Goal: Task Accomplishment & Management: Use online tool/utility

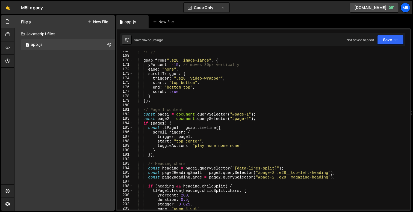
click at [202, 135] on div "// }) gsap . from ( ".e28__image-large" , { yPercent : - 15 , // moves 30px ver…" at bounding box center [270, 133] width 274 height 168
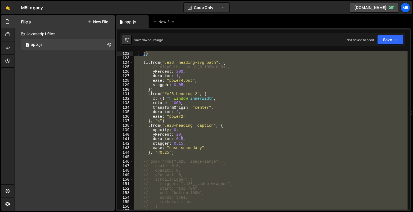
scroll to position [536, 0]
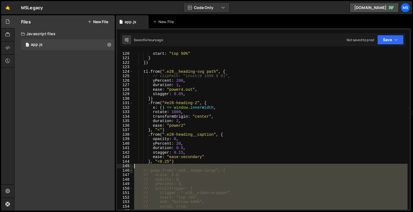
drag, startPoint x: 159, startPoint y: 137, endPoint x: 130, endPoint y: 169, distance: 43.1
click at [130, 169] on div "trigger: page1, 120 121 122 123 124 125 126 127 128 129 130 131 132 133 134 135…" at bounding box center [263, 130] width 293 height 159
type textarea "// gsap.from(".e28__image-large", { // scale: 0.8,"
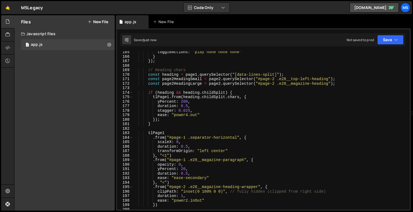
scroll to position [749, 0]
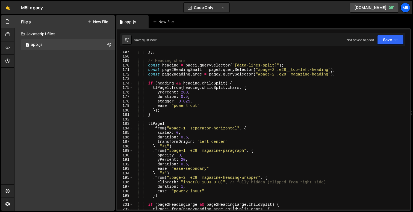
click at [167, 148] on div "}) ; // Heading chars const heading = page1 . querySelector ( "[data-lines-spli…" at bounding box center [270, 134] width 274 height 168
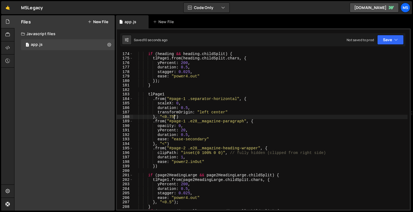
scroll to position [778, 0]
click at [190, 163] on div "if ( heading && heading . childSplit ) { tlPage1 . from ( heading . childSplit …" at bounding box center [270, 131] width 274 height 168
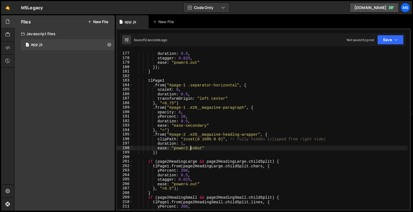
scroll to position [798, 0]
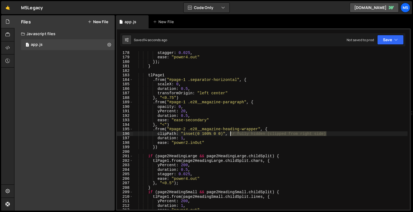
drag, startPoint x: 327, startPoint y: 133, endPoint x: 231, endPoint y: 133, distance: 96.4
click at [231, 133] on div "stagger : 0.025 , ease : "power4.out" }) ; } tlPage1 . from ( "#page-1 .separat…" at bounding box center [270, 134] width 274 height 168
click at [156, 147] on div "stagger : 0.025 , ease : "power4.out" }) ; } tlPage1 . from ( "#page-1 .separat…" at bounding box center [270, 134] width 274 height 168
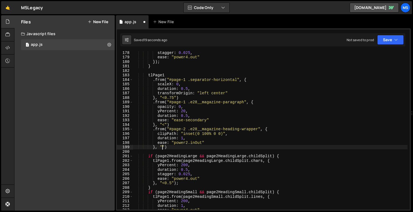
scroll to position [0, 2]
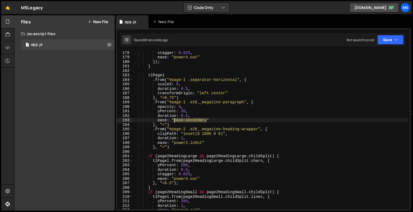
drag, startPoint x: 207, startPoint y: 120, endPoint x: 174, endPoint y: 120, distance: 33.3
click at [174, 120] on div "stagger : 0.025 , ease : "power4.out" }) ; } tlPage1 . from ( "#page-1 .separat…" at bounding box center [270, 134] width 274 height 168
click at [187, 114] on div "stagger : 0.025 , ease : "power4.out" }) ; } tlPage1 . from ( "#page-1 .separat…" at bounding box center [270, 134] width 274 height 168
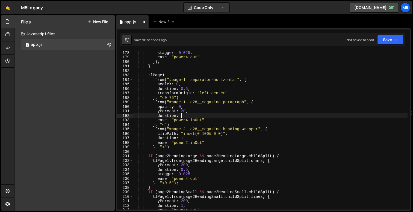
scroll to position [0, 3]
type textarea "duration: 1,"
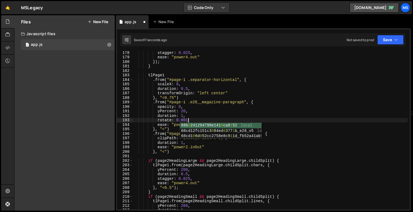
scroll to position [0, 4]
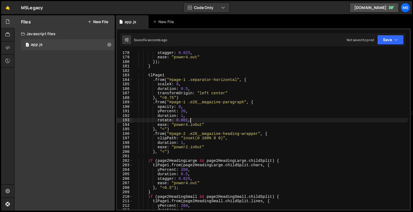
click at [183, 116] on div "stagger : 0.025 , ease : "power4.out" }) ; } tlPage1 . from ( "#page-1 .separat…" at bounding box center [270, 134] width 274 height 168
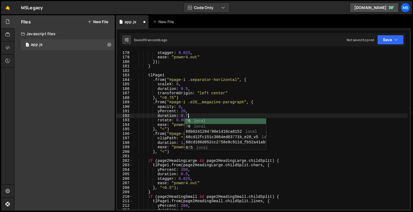
scroll to position [0, 4]
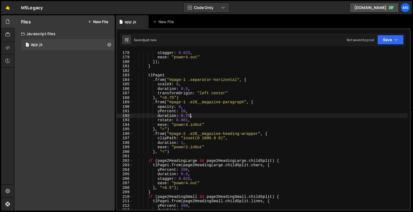
click at [189, 127] on div "stagger : 0.025 , ease : "power4.out" }) ; } tlPage1 . from ( "#page-1 .separat…" at bounding box center [270, 134] width 274 height 168
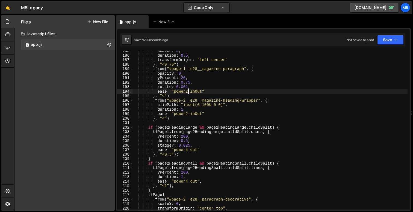
scroll to position [836, 0]
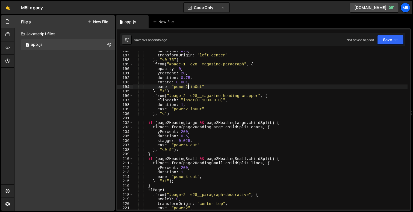
click at [170, 150] on div "duration : 0.5 , transformOrigin : "left center" } , "<0.75" ) . from ( "#page-…" at bounding box center [270, 133] width 274 height 168
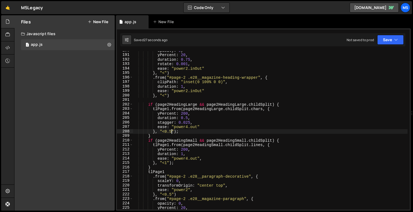
scroll to position [854, 0]
click at [167, 163] on div "opacity : 0 , yPercent : 20 , duration : 0.75 , rotate : 0.001 , ease : "power2…" at bounding box center [270, 132] width 274 height 168
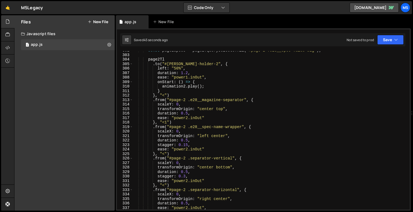
scroll to position [1367, 0]
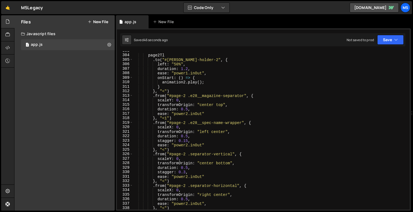
click at [188, 109] on div "page2Tl . to ( "#lottie-holder-2" , { left : "50%" , duration : 1.2 , ease : "p…" at bounding box center [270, 133] width 274 height 168
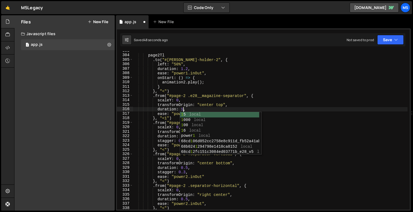
scroll to position [0, 3]
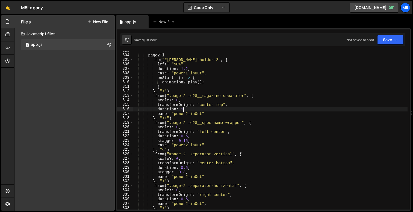
click at [188, 170] on div "page2Tl . to ( "#lottie-holder-2" , { left : "50%" , duration : 1.2 , ease : "p…" at bounding box center [270, 133] width 274 height 168
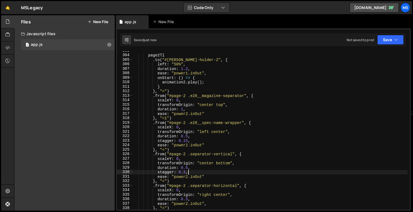
click at [189, 168] on div "page2Tl . to ( "#lottie-holder-2" , { left : "50%" , duration : 1.2 , ease : "p…" at bounding box center [270, 133] width 274 height 168
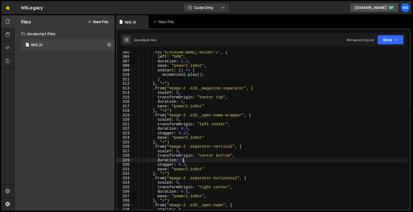
click at [188, 192] on div ". to ( "#lottie-holder-2" , { left : "50%" , duration : 1.2 , ease : "power1.in…" at bounding box center [270, 134] width 274 height 168
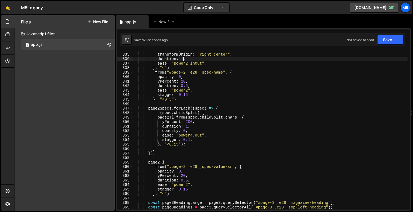
scroll to position [1508, 0]
click at [205, 147] on div "scaleX : 0 , transformOrigin : "right center" , duration : 1 , ease : "power2.i…" at bounding box center [270, 131] width 274 height 168
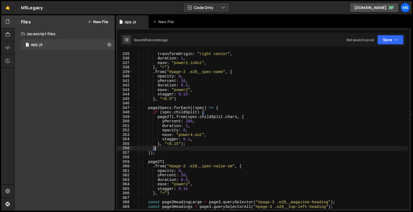
scroll to position [0, 1]
click at [164, 193] on div "scaleX : 0 , transformOrigin : "right center" , duration : 1 , ease : "power2.i…" at bounding box center [270, 131] width 274 height 168
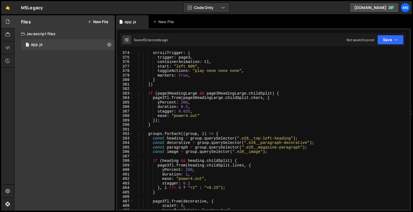
scroll to position [1685, 0]
click at [193, 188] on div "scrollTrigger : { trigger : page3 , containerAnimation : tl , start : "left 60%…" at bounding box center [270, 135] width 274 height 168
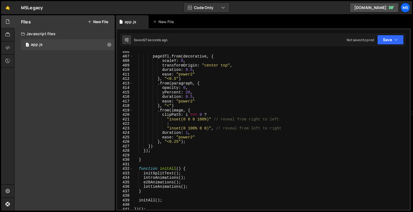
scroll to position [1828, 0]
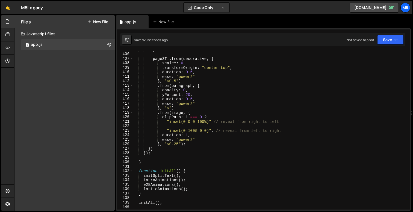
click at [191, 99] on div "} page3Tl . from ( decorative , { scaleY : 0 , transformOrigin : "center top" ,…" at bounding box center [270, 131] width 274 height 168
click at [192, 124] on div "} page3Tl . from ( decorative , { scaleY : 0 , transformOrigin : "center top" ,…" at bounding box center [270, 131] width 274 height 168
click at [185, 134] on div "} page3Tl . from ( decorative , { scaleY : 0 , transformOrigin : "center top" ,…" at bounding box center [270, 131] width 274 height 168
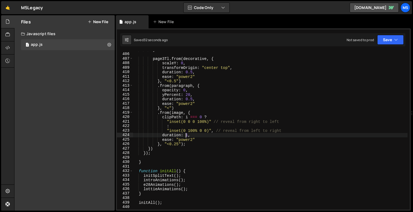
click at [186, 135] on div "} page3Tl . from ( decorative , { scaleY : 0 , transformOrigin : "center top" ,…" at bounding box center [270, 131] width 274 height 168
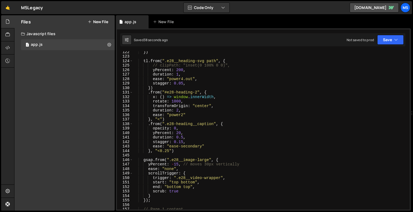
scroll to position [539, 0]
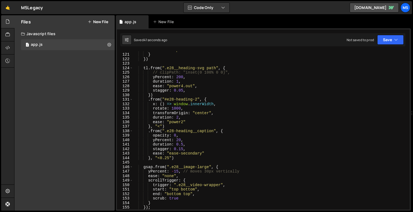
click at [169, 159] on div "start : "top 50%" } }) tl . from ( ".e28__heading-svg path" , { // clipPath: "i…" at bounding box center [270, 132] width 274 height 168
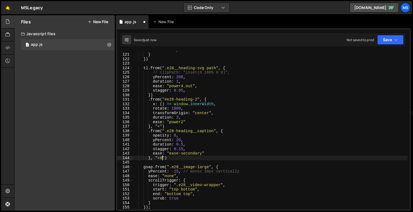
scroll to position [0, 2]
click at [178, 140] on div "start : "top 50%" } }) tl . from ( ".e28__heading-svg path" , { // clipPath: "i…" at bounding box center [270, 132] width 274 height 168
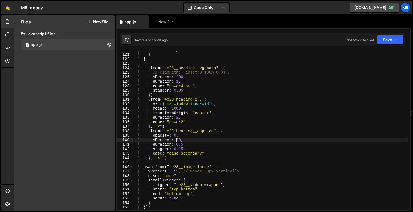
scroll to position [0, 3]
click at [183, 144] on div "start : "top 50%" } }) tl . from ( ".e28__heading-svg path" , { // clipPath: "i…" at bounding box center [270, 132] width 274 height 168
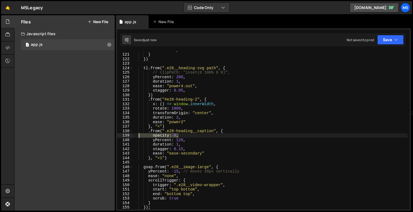
drag, startPoint x: 178, startPoint y: 136, endPoint x: 115, endPoint y: 136, distance: 63.6
click at [116, 136] on div "duration: 1, 120 121 122 123 124 125 126 127 128 129 130 131 132 133 134 135 13…" at bounding box center [263, 119] width 295 height 183
type textarea "opacity: 0,"
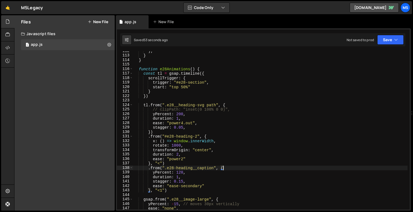
scroll to position [507, 0]
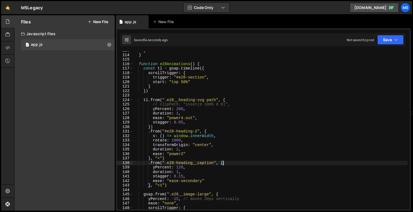
click at [183, 179] on div "} } function e28Animations ( ) { const tl = gsap . timeline ({ scrollTrigger : …" at bounding box center [270, 132] width 274 height 168
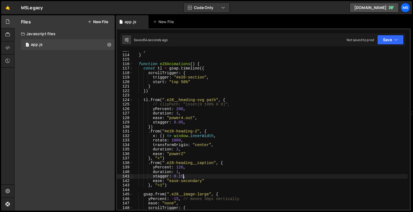
click at [180, 182] on div "} } function e28Animations ( ) { const tl = gsap . timeline ({ scrollTrigger : …" at bounding box center [270, 132] width 274 height 168
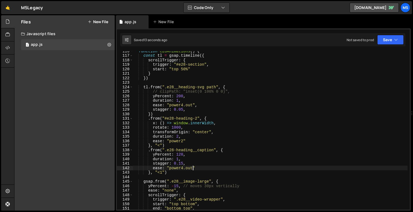
scroll to position [520, 0]
click at [180, 154] on div "function e28Animations ( ) { const tl = gsap . timeline ({ scrollTrigger : { tr…" at bounding box center [270, 133] width 274 height 168
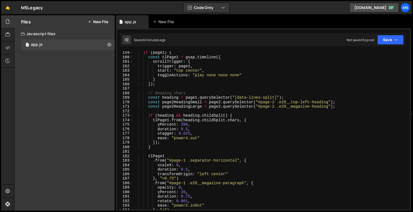
scroll to position [712, 0]
click at [183, 138] on div "if ( page1 ) { const tlPage1 = gsap . timeline ({ scrollTrigger : { trigger : p…" at bounding box center [270, 134] width 274 height 168
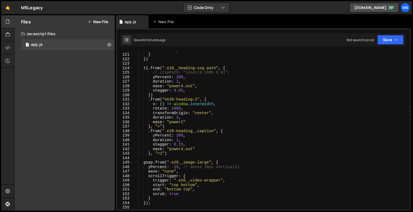
scroll to position [546, 0]
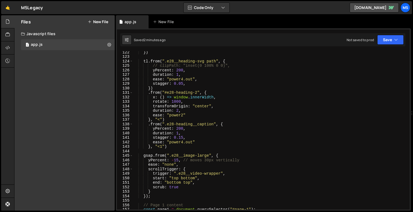
click at [184, 138] on div "}) tl . from ( ".e28__heading-svg path" , { // clipPath: "inset(0 100% 0 0)", y…" at bounding box center [270, 134] width 274 height 168
click at [192, 140] on div "}) tl . from ( ".e28__heading-svg path" , { // clipPath: "inset(0 100% 0 0)", y…" at bounding box center [270, 134] width 274 height 168
click at [174, 142] on div "}) tl . from ( ".e28__heading-svg path" , { // clipPath: "inset(0 100% 0 0)", y…" at bounding box center [270, 134] width 274 height 168
click at [179, 129] on div "}) tl . from ( ".e28__heading-svg path" , { // clipPath: "inset(0 100% 0 0)", y…" at bounding box center [270, 134] width 274 height 168
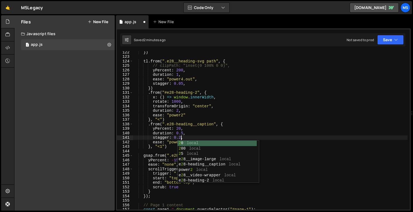
scroll to position [0, 3]
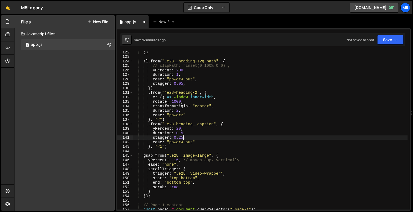
click at [192, 143] on div "}) tl . from ( ".e28__heading-svg path" , { // clipPath: "inset(0 100% 0 0)", y…" at bounding box center [270, 134] width 274 height 168
click at [184, 129] on div "}) tl . from ( ".e28__heading-svg path" , { // clipPath: "inset(0 100% 0 0)", y…" at bounding box center [270, 134] width 274 height 168
type textarea "yPercent: 20,"
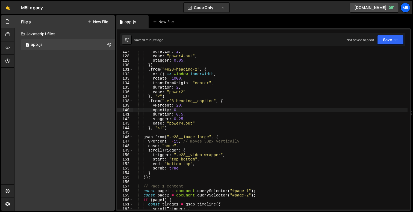
scroll to position [569, 0]
click at [193, 117] on div "duration : 1 , ease : "power4.out" , stagger : 0.05 , }) . from ( "#e28-heading…" at bounding box center [270, 133] width 274 height 168
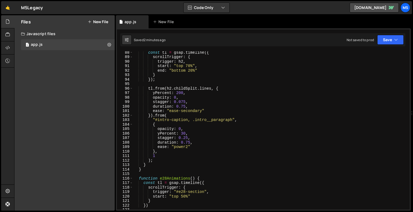
scroll to position [394, 0]
click at [154, 155] on div "const tl = gsap . timeline ({ scrollTrigger : { trigger : h2 , start : "top 70%…" at bounding box center [270, 133] width 274 height 168
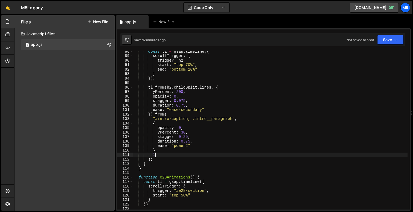
click at [151, 160] on div "const tl = gsap . timeline ({ scrollTrigger : { trigger : h2 , start : "top 70%…" at bounding box center [270, 133] width 274 height 168
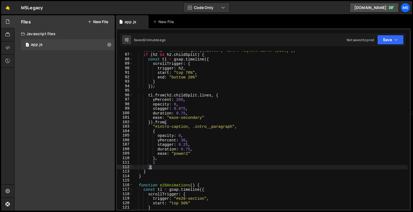
scroll to position [389, 0]
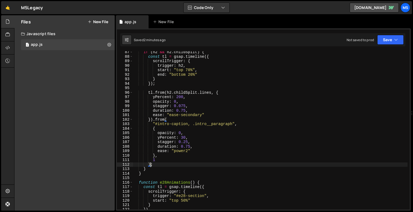
click at [144, 170] on div "if ( h2 && h2 . childSplit ) { const tl = gsap . timeline ({ scrollTrigger : { …" at bounding box center [270, 134] width 274 height 168
type textarea "}"
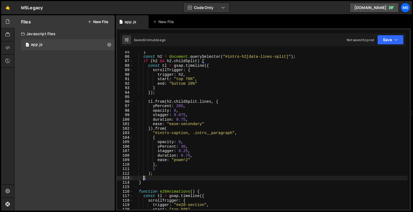
scroll to position [380, 0]
click at [148, 179] on div "} const h2 = document . querySelector ( "#intro-h2[data-lines-split]" ) ; if ( …" at bounding box center [270, 134] width 274 height 168
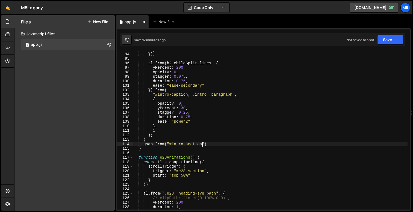
scroll to position [418, 0]
type textarea "gsap.from("#intro-section", {)"
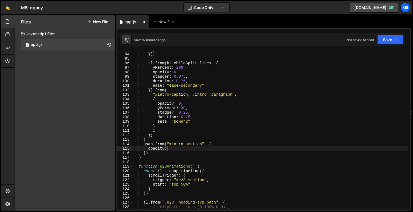
scroll to position [0, 2]
click at [163, 143] on div "} }) ; tl . from ( h2 . childSplit . lines , { yPercent : 200 , opacity : 0 , s…" at bounding box center [270, 131] width 274 height 168
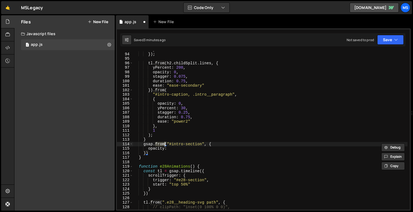
scroll to position [0, 2]
click at [169, 148] on div "} }) ; tl . from ( h2 . childSplit . lines , { yPercent : 200 , opacity : 0 , s…" at bounding box center [270, 131] width 274 height 168
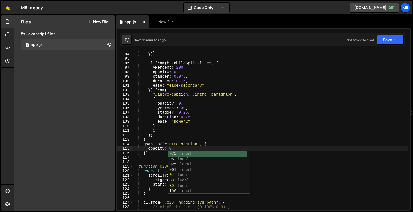
type textarea "opacity: 0,"
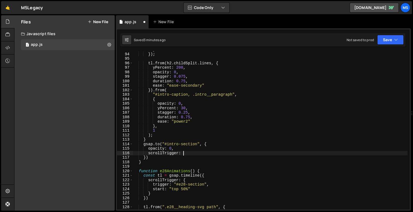
scroll to position [0, 3]
type textarea "scrollTrigger: {}"
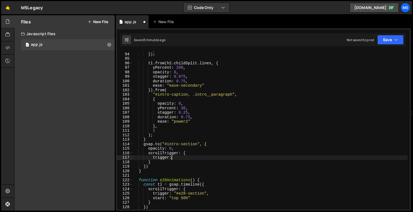
scroll to position [0, 2]
type textarea "trigger: "#intro-section","
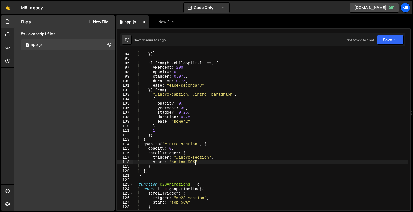
scroll to position [0, 4]
type textarea "start: "bottom 90%","
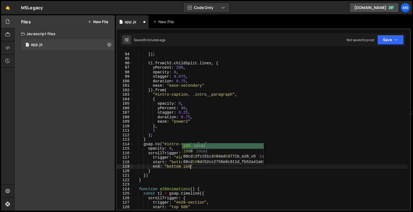
scroll to position [0, 4]
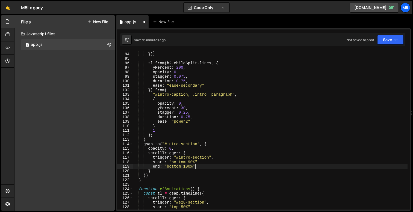
type textarea "end: "bottom 100%","
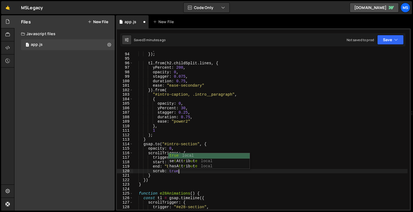
type textarea "scrub: true,"
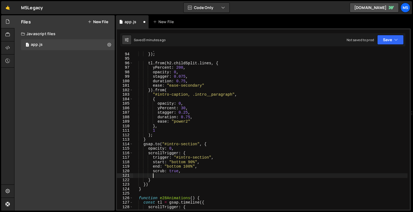
type textarea "a"
click at [187, 148] on div "} }) ; tl . from ( h2 . childSplit . lines , { yPercent : 200 , opacity : 0 , s…" at bounding box center [270, 131] width 274 height 168
type textarea "opacity: 0,"
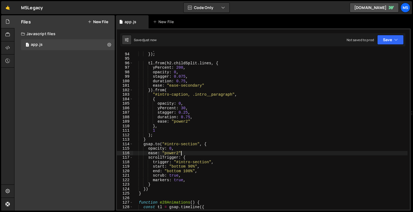
scroll to position [0, 3]
click at [191, 166] on div "} }) ; tl . from ( h2 . childSplit . lines , { yPercent : 200 , opacity : 0 , s…" at bounding box center [270, 131] width 274 height 168
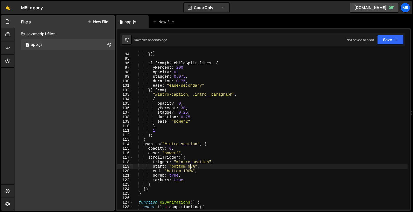
scroll to position [0, 4]
click at [189, 171] on div "} }) ; tl . from ( h2 . childSplit . lines , { yPercent : 200 , opacity : 0 , s…" at bounding box center [270, 131] width 274 height 168
click at [191, 171] on div "} }) ; tl . from ( h2 . childSplit . lines , { yPercent : 200 , opacity : 0 , s…" at bounding box center [270, 131] width 274 height 168
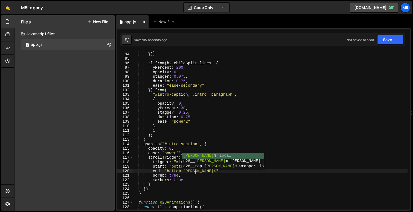
scroll to position [0, 4]
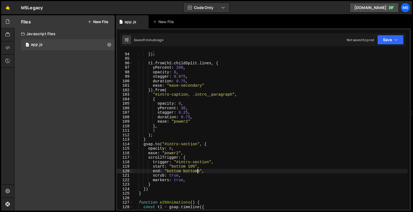
click at [191, 172] on div "} }) ; tl . from ( h2 . childSplit . lines , { yPercent : 200 , opacity : 0 , s…" at bounding box center [270, 131] width 274 height 168
click at [191, 169] on div "} }) ; tl . from ( h2 . childSplit . lines , { yPercent : 200 , opacity : 0 , s…" at bounding box center [270, 131] width 274 height 168
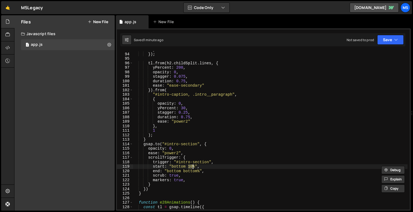
click at [179, 167] on div "} }) ; tl . from ( h2 . childSplit . lines , { yPercent : 200 , opacity : 0 , s…" at bounding box center [270, 131] width 274 height 168
click at [192, 166] on div "} }) ; tl . from ( h2 . childSplit . lines , { yPercent : 200 , opacity : 0 , s…" at bounding box center [270, 131] width 274 height 168
click at [190, 167] on div "} }) ; tl . from ( h2 . childSplit . lines , { yPercent : 200 , opacity : 0 , s…" at bounding box center [270, 131] width 274 height 168
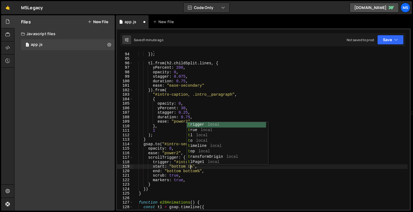
scroll to position [0, 4]
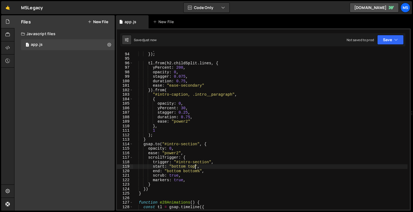
click at [200, 171] on div "} }) ; tl . from ( h2 . childSplit . lines , { yPercent : 200 , opacity : 0 , s…" at bounding box center [270, 131] width 274 height 168
click at [191, 167] on div "} }) ; tl . from ( h2 . childSplit . lines , { yPercent : 200 , opacity : 0 , s…" at bounding box center [270, 131] width 274 height 168
click at [193, 167] on div "} }) ; tl . from ( h2 . childSplit . lines , { yPercent : 200 , opacity : 0 , s…" at bounding box center [270, 131] width 274 height 168
click at [191, 170] on div "} }) ; tl . from ( h2 . childSplit . lines , { yPercent : 200 , opacity : 0 , s…" at bounding box center [270, 131] width 274 height 168
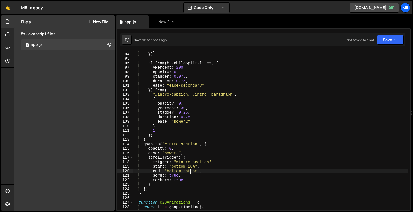
click at [197, 172] on div "} }) ; tl . from ( h2 . childSplit . lines , { yPercent : 200 , opacity : 0 , s…" at bounding box center [270, 131] width 274 height 168
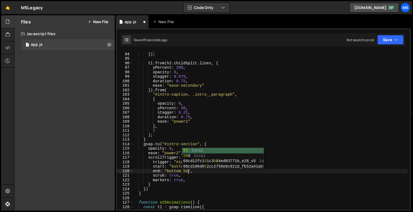
scroll to position [0, 4]
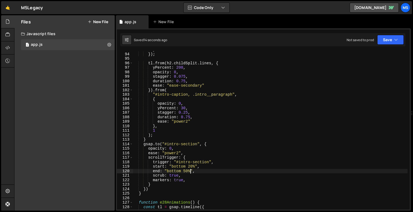
click at [191, 168] on div "} }) ; tl . from ( h2 . childSplit . lines , { yPercent : 200 , opacity : 0 , s…" at bounding box center [270, 131] width 274 height 168
click at [188, 172] on div "} }) ; tl . from ( h2 . childSplit . lines , { yPercent : 200 , opacity : 0 , s…" at bounding box center [270, 131] width 274 height 168
click at [174, 172] on div "} }) ; tl . from ( h2 . childSplit . lines , { yPercent : 200 , opacity : 0 , s…" at bounding box center [270, 131] width 274 height 168
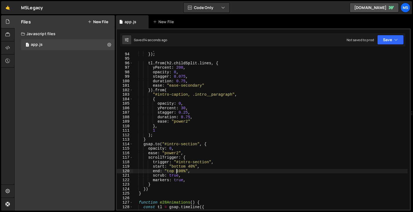
click at [178, 169] on div "} }) ; tl . from ( h2 . childSplit . lines , { yPercent : 200 , opacity : 0 , s…" at bounding box center [270, 131] width 274 height 168
click at [169, 170] on div "} }) ; tl . from ( h2 . childSplit . lines , { yPercent : 200 , opacity : 0 , s…" at bounding box center [270, 131] width 274 height 168
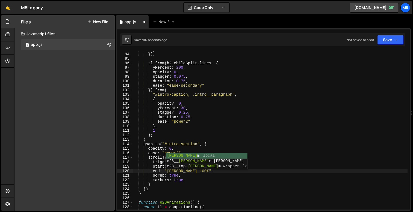
scroll to position [0, 3]
click at [186, 174] on div "} }) ; tl . from ( h2 . childSplit . lines , { yPercent : 200 , opacity : 0 , s…" at bounding box center [270, 131] width 274 height 168
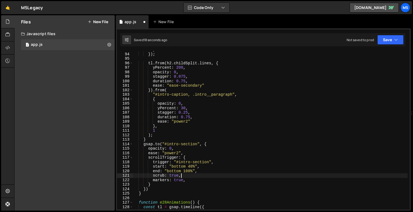
click at [189, 171] on div "} }) ; tl . from ( h2 . childSplit . lines , { yPercent : 200 , opacity : 0 , s…" at bounding box center [270, 131] width 274 height 168
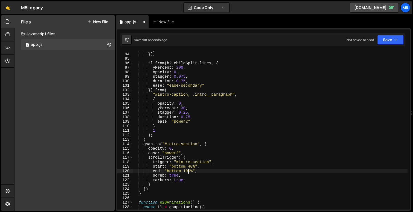
click at [189, 171] on div "} }) ; tl . from ( h2 . childSplit . lines , { yPercent : 200 , opacity : 0 , s…" at bounding box center [270, 131] width 274 height 168
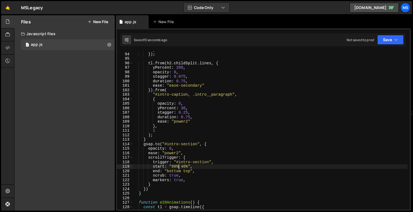
click at [185, 168] on div "} }) ; tl . from ( h2 . childSplit . lines , { yPercent : 200 , opacity : 0 , s…" at bounding box center [270, 131] width 274 height 168
click at [174, 167] on div "} }) ; tl . from ( h2 . childSplit . lines , { yPercent : 200 , opacity : 0 , s…" at bounding box center [270, 131] width 274 height 168
type textarea "start: "80% 20%","
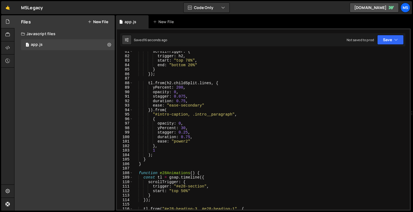
scroll to position [362, 0]
click at [194, 131] on div "scrollTrigger : { trigger : h2 , start : "top 70%" , end : "bottom 20%" } }) ; …" at bounding box center [270, 133] width 274 height 168
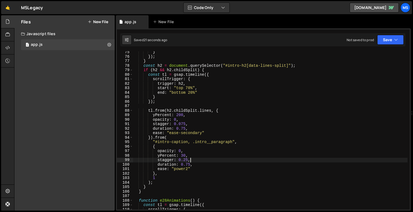
scroll to position [337, 0]
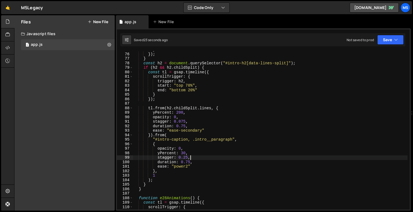
click at [204, 162] on div "} }) ; } const h2 = document . querySelector ( "#intro-h2[data-lines-split]" ) …" at bounding box center [270, 131] width 274 height 168
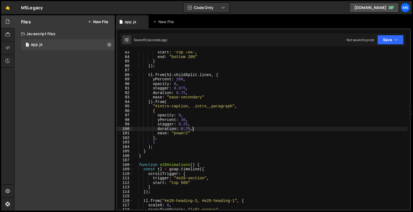
scroll to position [382, 0]
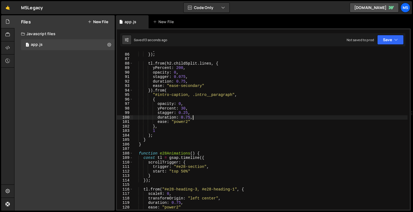
click at [144, 139] on div "} }) ; tl . from ( h2 . childSplit . lines , { yPercent : 200 , opacity : 0 , s…" at bounding box center [270, 132] width 274 height 168
type textarea "}"
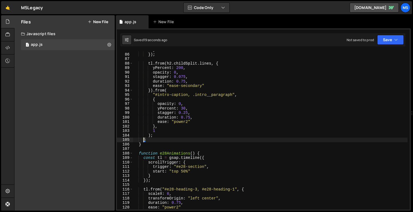
click at [148, 141] on div "} }) ; tl . from ( h2 . childSplit . lines , { yPercent : 200 , opacity : 0 , s…" at bounding box center [270, 132] width 274 height 168
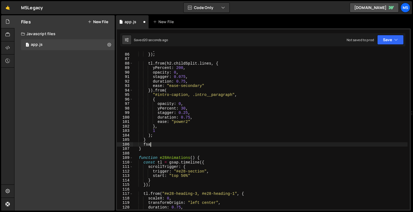
scroll to position [0, 1]
type textarea "f"
type textarea "gsap.from("#intro-section", {)"
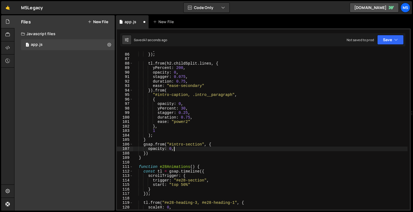
scroll to position [0, 2]
click at [158, 144] on div "} }) ; tl . from ( h2 . childSplit . lines , { yPercent : 200 , opacity : 0 , s…" at bounding box center [270, 132] width 274 height 168
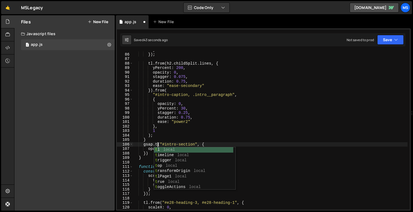
scroll to position [0, 2]
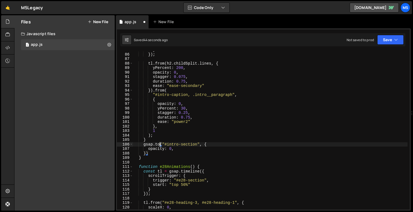
click at [180, 148] on div "} }) ; tl . from ( h2 . childSplit . lines , { yPercent : 200 , opacity : 0 , s…" at bounding box center [270, 132] width 274 height 168
type textarea "opacity: 0,"
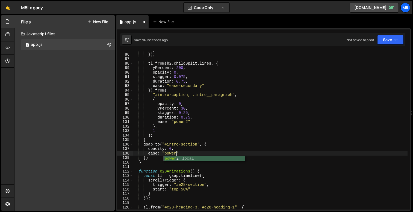
scroll to position [0, 3]
type textarea "ease: "power2","
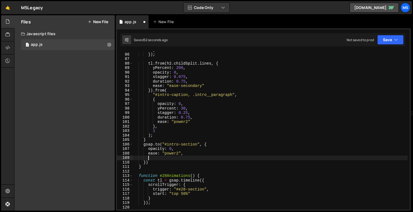
type textarea "s"
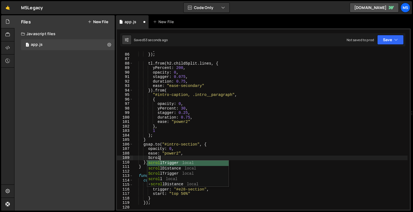
scroll to position [0, 2]
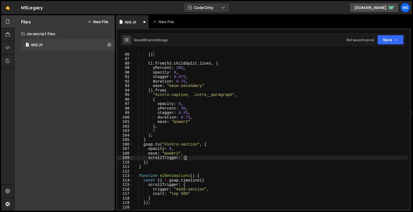
type textarea "scrollTrigger: {}"
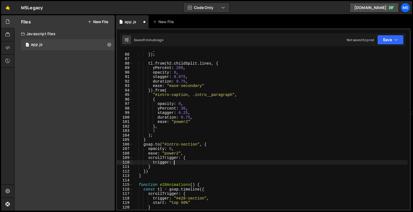
scroll to position [0, 2]
type textarea "trigger: "#intro-section","
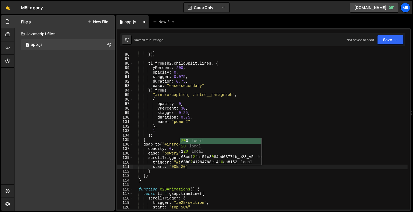
scroll to position [0, 4]
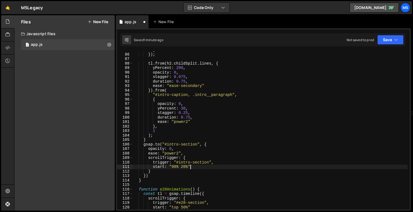
type textarea "start: "90% 20%","
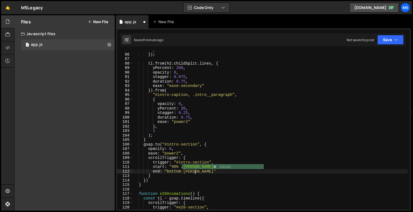
scroll to position [0, 4]
type textarea "end: "bottom bottom","
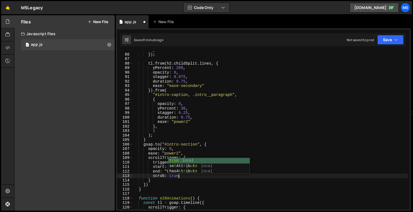
type textarea "scrub: true,"
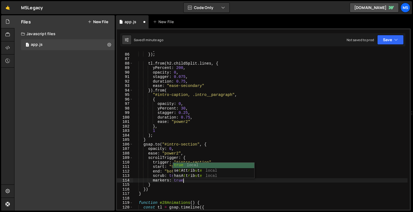
scroll to position [0, 3]
click at [172, 176] on div "} }) ; tl . from ( h2 . childSplit . lines , { yPercent : 200 , opacity : 0 , s…" at bounding box center [270, 132] width 274 height 168
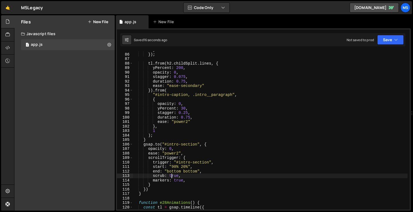
scroll to position [0, 3]
click at [174, 173] on div "} }) ; tl . from ( h2 . childSplit . lines , { yPercent : 200 , opacity : 0 , s…" at bounding box center [270, 132] width 274 height 168
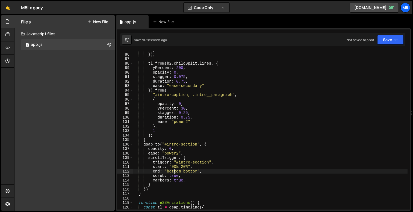
click at [174, 173] on div "} }) ; tl . from ( h2 . childSplit . lines , { yPercent : 200 , opacity : 0 , s…" at bounding box center [270, 132] width 274 height 168
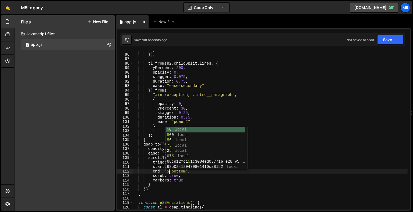
scroll to position [0, 2]
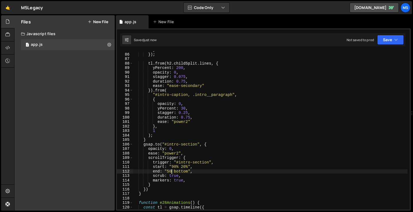
click at [180, 172] on div "} }) ; tl . from ( h2 . childSplit . lines , { yPercent : 200 , opacity : 0 , s…" at bounding box center [270, 132] width 274 height 168
click at [167, 171] on div "} }) ; tl . from ( h2 . childSplit . lines , { yPercent : 200 , opacity : 0 , s…" at bounding box center [270, 132] width 274 height 168
click at [168, 171] on div "} }) ; tl . from ( h2 . childSplit . lines , { yPercent : 200 , opacity : 0 , s…" at bounding box center [270, 132] width 274 height 168
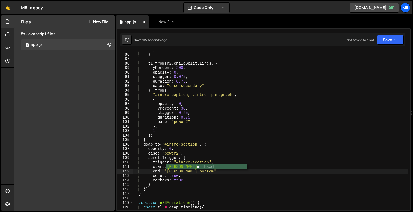
scroll to position [0, 3]
click at [189, 173] on div "} }) ; tl . from ( h2 . childSplit . lines , { yPercent : 200 , opacity : 0 , s…" at bounding box center [270, 132] width 274 height 168
click at [186, 173] on div "} }) ; tl . from ( h2 . childSplit . lines , { yPercent : 200 , opacity : 0 , s…" at bounding box center [270, 132] width 274 height 168
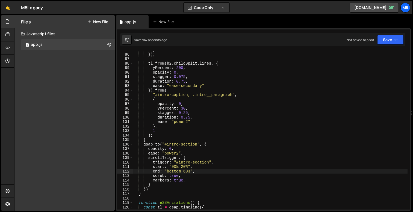
click at [186, 173] on div "} }) ; tl . from ( h2 . childSplit . lines , { yPercent : 200 , opacity : 0 , s…" at bounding box center [270, 132] width 274 height 168
click at [174, 153] on div "} }) ; tl . from ( h2 . childSplit . lines , { yPercent : 200 , opacity : 0 , s…" at bounding box center [270, 132] width 274 height 168
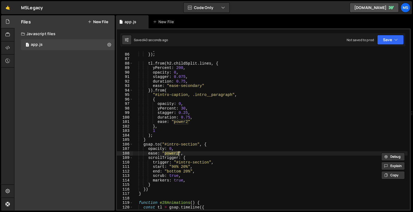
click at [174, 153] on div "} }) ; tl . from ( h2 . childSplit . lines , { yPercent : 200 , opacity : 0 , s…" at bounding box center [270, 132] width 274 height 168
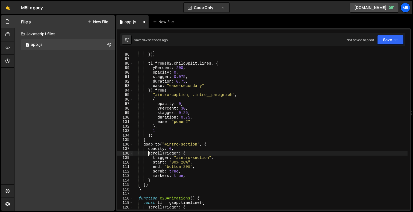
scroll to position [0, 1]
click at [197, 144] on div "} }) ; tl . from ( h2 . childSplit . lines , { yPercent : 200 , opacity : 0 , s…" at bounding box center [270, 132] width 274 height 168
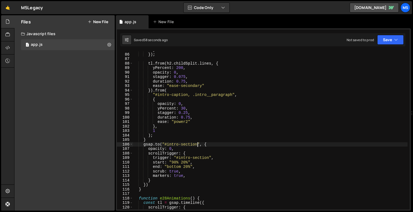
click at [161, 148] on div "} }) ; tl . from ( h2 . childSplit . lines , { yPercent : 200 , opacity : 0 , s…" at bounding box center [270, 132] width 274 height 168
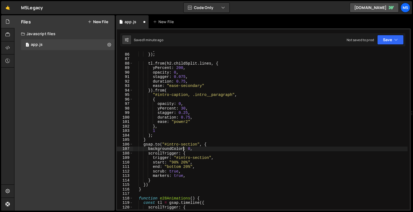
scroll to position [0, 3]
paste textarea "#f2f2f2"
paste textarea "#f2f2f2""
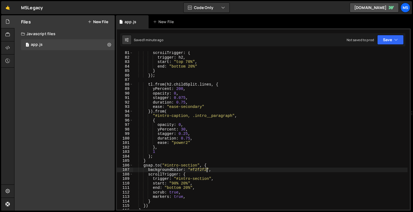
scroll to position [361, 0]
click at [154, 202] on div "scrollTrigger : { trigger : h2 , start : "top 70%" , end : "bottom 20%" } }) ; …" at bounding box center [270, 135] width 274 height 168
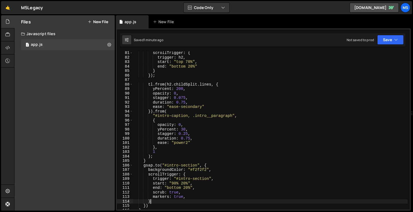
scroll to position [0, 1]
click at [150, 204] on div "scrollTrigger : { trigger : h2 , start : "top 70%" , end : "bottom 20%" } }) ; …" at bounding box center [270, 135] width 274 height 168
click at [204, 165] on div "scrollTrigger : { trigger : h2 , start : "top 70%" , end : "bottom 20%" } }) ; …" at bounding box center [270, 135] width 274 height 168
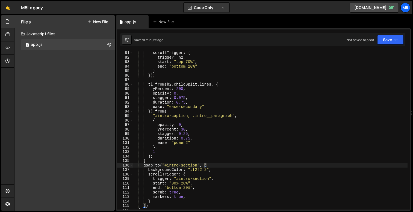
scroll to position [371, 0]
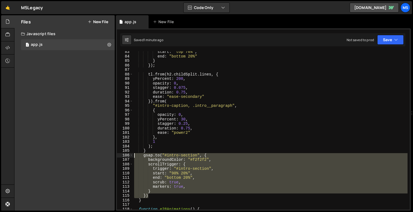
drag, startPoint x: 148, startPoint y: 197, endPoint x: 118, endPoint y: 156, distance: 50.6
click at [118, 156] on div "gsap.to("#intro-section", { 83 84 85 86 87 88 89 90 91 92 93 94 95 96 97 98 99 …" at bounding box center [263, 130] width 293 height 159
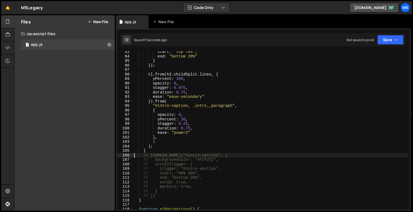
click at [204, 109] on div "start : "top 70%" , end : "bottom 20%" } }) ; tl . from ( h2 . childSplit . lin…" at bounding box center [270, 134] width 274 height 168
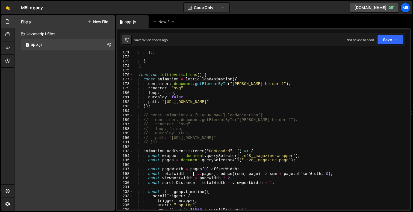
scroll to position [755, 0]
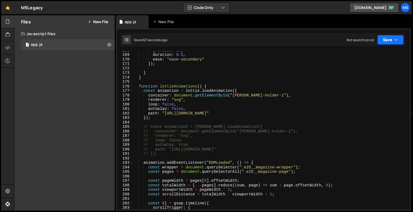
click at [397, 41] on icon "button" at bounding box center [396, 39] width 4 height 5
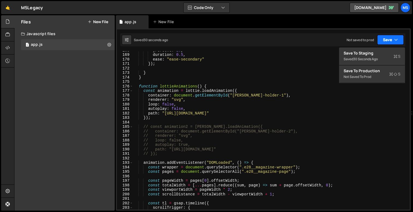
click at [397, 41] on icon "button" at bounding box center [396, 39] width 4 height 5
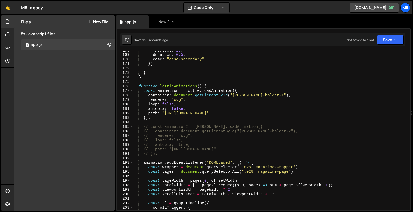
click at [279, 87] on div "yPercent : 20 , duration : 0.5 , ease : "ease-secondary" }) ; } } function lott…" at bounding box center [270, 132] width 274 height 168
click at [8, 60] on icon at bounding box center [7, 61] width 4 height 6
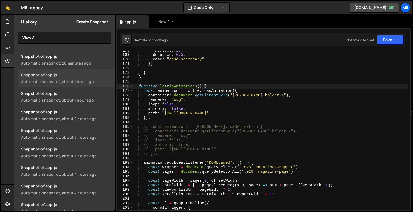
click at [64, 75] on div "Snapshot of app.js" at bounding box center [66, 74] width 90 height 5
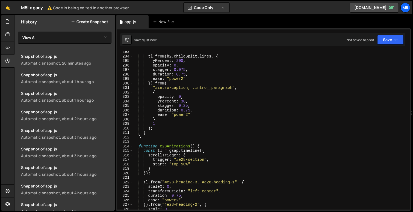
scroll to position [1276, 0]
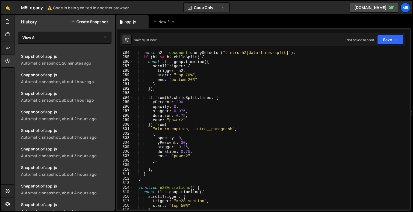
click at [347, 69] on div "const h2 = document . querySelector ( "#intro-h2[data-lines-split]" ) ; if ( h2…" at bounding box center [270, 134] width 274 height 168
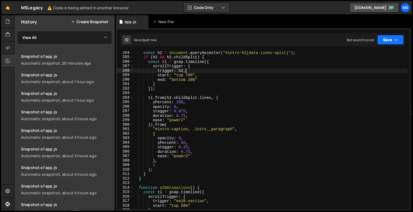
click at [385, 40] on button "Save" at bounding box center [390, 40] width 26 height 10
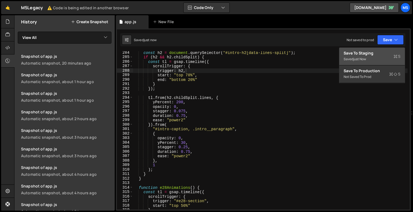
click at [373, 53] on div "Save to Staging S" at bounding box center [371, 52] width 57 height 5
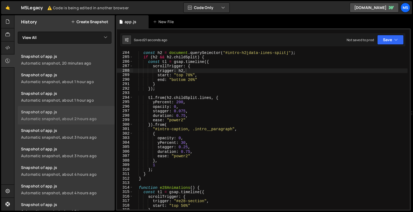
click at [82, 114] on div "Snapshot of app.js" at bounding box center [66, 111] width 90 height 5
click at [72, 61] on div "Automatic snapshot, 20 minutes ago" at bounding box center [66, 63] width 90 height 5
click at [223, 101] on div "const h2 = document . querySelector ( "#intro-h2[data-lines-split]" ) ; if ( h2…" at bounding box center [270, 134] width 274 height 168
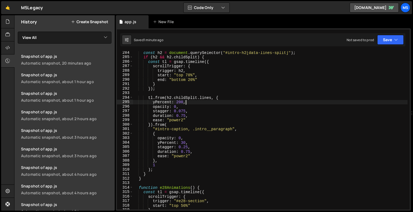
scroll to position [2053, 0]
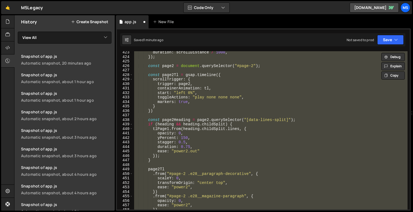
click at [230, 128] on div "duration : scrollDistance / 1000 , }) ; const page2 = document . querySelector …" at bounding box center [270, 134] width 274 height 168
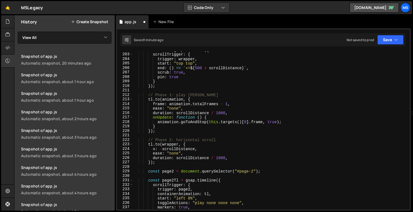
click at [233, 149] on div "const tl = gsap . timeline ({ scrollTrigger : { trigger : wrapper , start : "to…" at bounding box center [270, 132] width 274 height 168
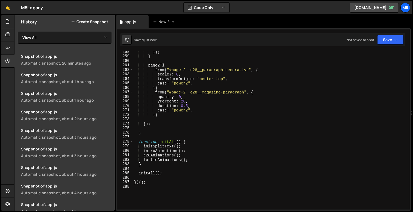
scroll to position [1140, 0]
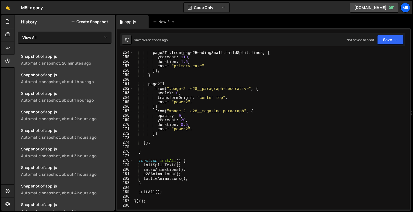
click at [203, 122] on div "page2Tl . from ( page2HeadingSmall . childSplit . lines , { yPercent : 110 , du…" at bounding box center [270, 134] width 274 height 168
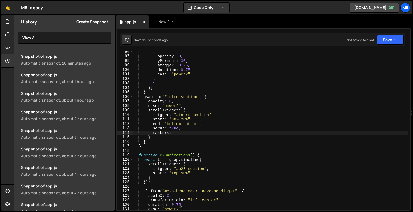
scroll to position [430, 0]
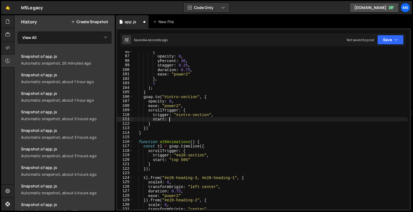
type textarea "start:"
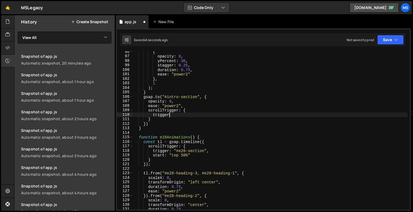
type textarea "triggerL"
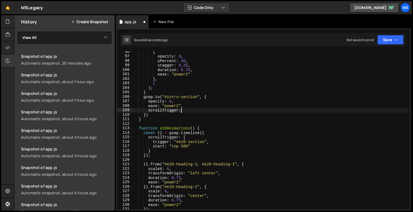
type textarea "Scroll"
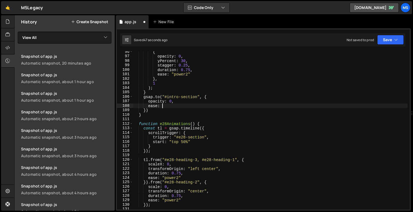
type textarea "ease:"
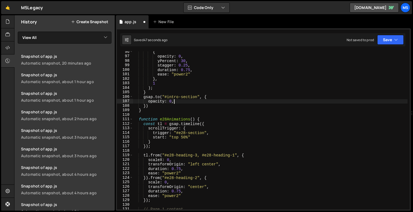
type textarea "opacity:"
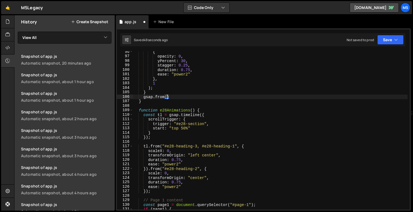
type textarea "gsap.from"
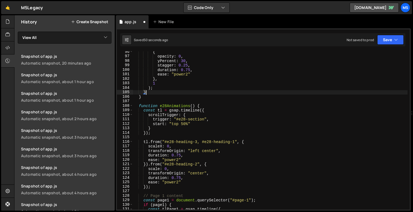
type textarea "})();"
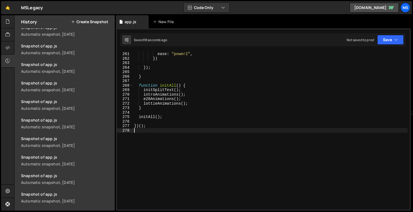
scroll to position [365, 0]
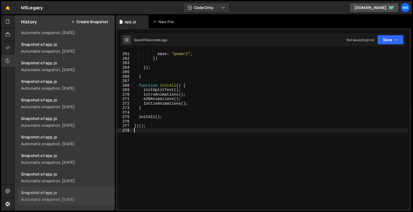
click at [54, 195] on div "Snapshot of app.js" at bounding box center [66, 192] width 90 height 5
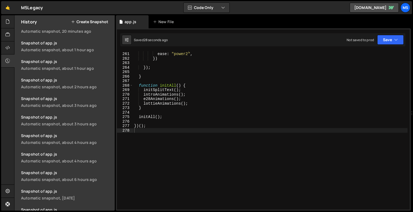
scroll to position [0, 0]
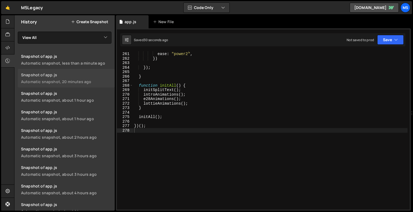
click at [78, 85] on link "Snapshot of app.js Automatic snapshot, 20 minutes ago" at bounding box center [66, 78] width 97 height 19
click at [76, 100] on div "Automatic snapshot, about 1 hour ago" at bounding box center [66, 100] width 90 height 5
click at [63, 112] on div "Snapshot of app.js" at bounding box center [66, 111] width 90 height 5
click at [230, 79] on div "duration : 0.5 , ease : "power2" , }) }) ; } function initAll ( ) { initSplitTe…" at bounding box center [270, 131] width 274 height 168
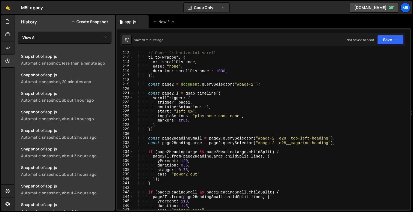
scroll to position [949, 0]
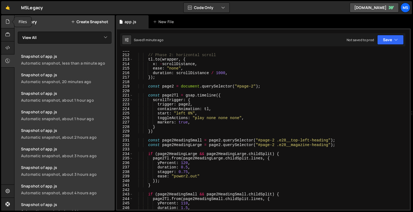
click at [7, 25] on div at bounding box center [7, 21] width 13 height 13
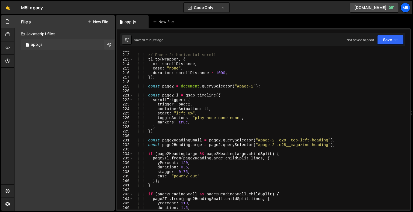
click at [47, 47] on div "1 app.js 0" at bounding box center [68, 44] width 94 height 11
click at [106, 46] on button at bounding box center [109, 45] width 10 height 10
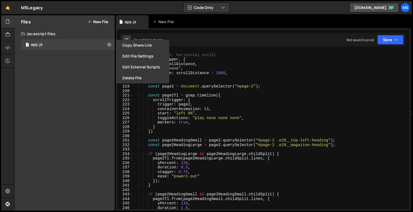
click at [90, 87] on div "Files New File Javascript files 1 app.js 0 CSS files Copy share link Edit File …" at bounding box center [64, 113] width 100 height 196
click at [196, 119] on div "// Phase 2: horizontal scroll tl . to ( wrapper , { x : - scrollDistance , ease…" at bounding box center [270, 132] width 274 height 168
type textarea "toggleActions: "play none none none","
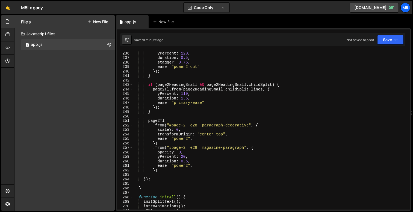
scroll to position [1058, 0]
click at [227, 9] on button "Code Only" at bounding box center [206, 8] width 46 height 10
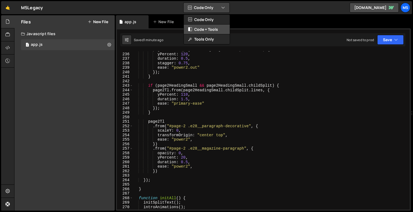
click at [201, 31] on button "Code + Tools" at bounding box center [207, 30] width 46 height 10
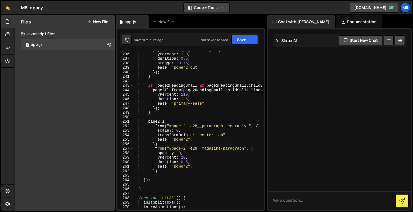
scroll to position [1166, 0]
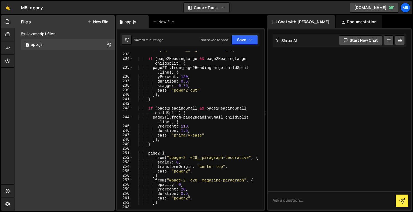
click at [197, 9] on button "Code + Tools" at bounding box center [206, 8] width 46 height 10
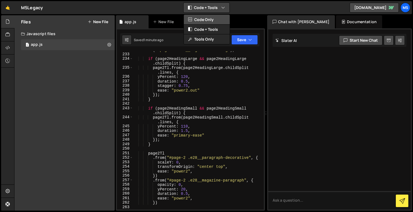
click at [199, 16] on button "Code Only" at bounding box center [207, 20] width 46 height 10
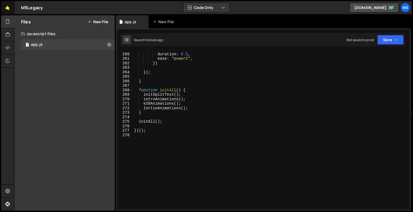
click at [9, 8] on link "🤙" at bounding box center [7, 7] width 13 height 13
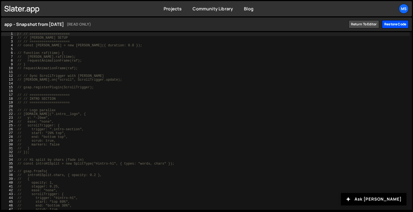
click at [400, 25] on div "Restore code" at bounding box center [395, 24] width 27 height 8
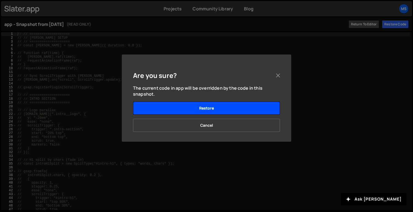
click at [227, 108] on button "Restore" at bounding box center [206, 108] width 147 height 13
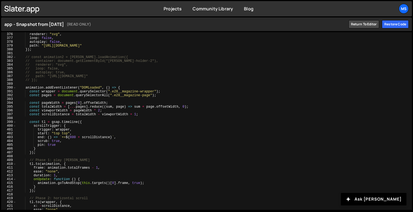
scroll to position [1467, 0]
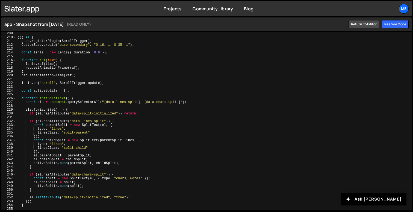
scroll to position [793, 0]
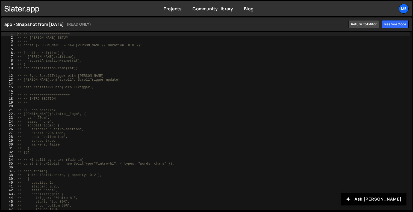
click at [159, 26] on h1 "app - Snapshot from [DATE] (READ ONLY)" at bounding box center [174, 24] width 341 height 7
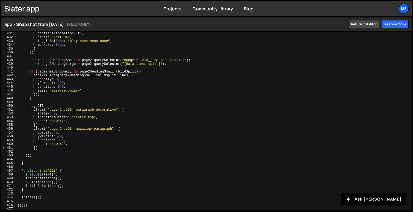
scroll to position [1645, 0]
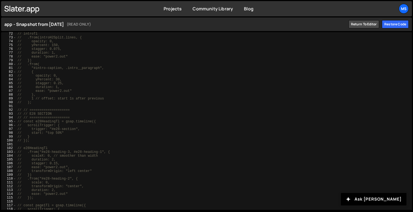
scroll to position [394, 0]
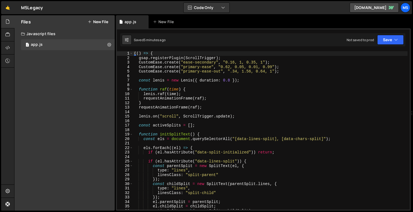
click at [209, 113] on div "(( ) => { gsap . registerPlugin ( ScrollTrigger ) ; CustomEase . create ( "ease…" at bounding box center [270, 135] width 274 height 168
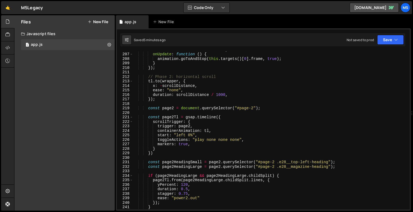
scroll to position [914, 0]
